Goal: Navigation & Orientation: Go to known website

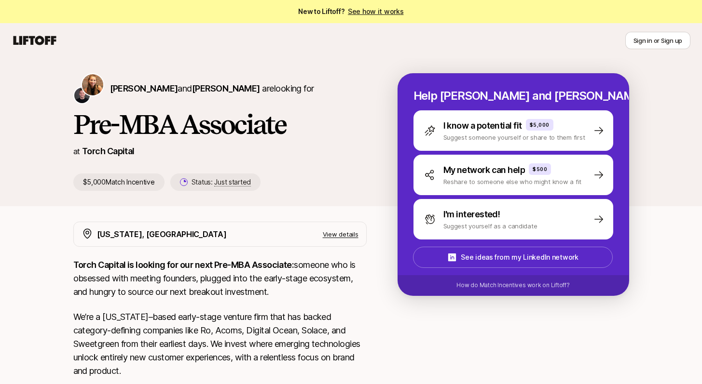
click at [27, 44] on icon at bounding box center [35, 41] width 46 height 14
click at [51, 54] on nav "Sign in or Sign up" at bounding box center [351, 40] width 702 height 35
click at [39, 40] on icon at bounding box center [35, 41] width 46 height 14
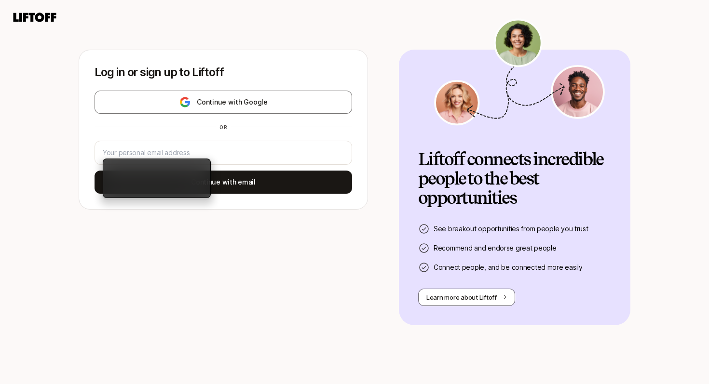
click at [291, 254] on div "Log in or sign up to Liftoff Continue with Google or Continue with email Liftof…" at bounding box center [354, 207] width 709 height 314
